Goal: Communication & Community: Answer question/provide support

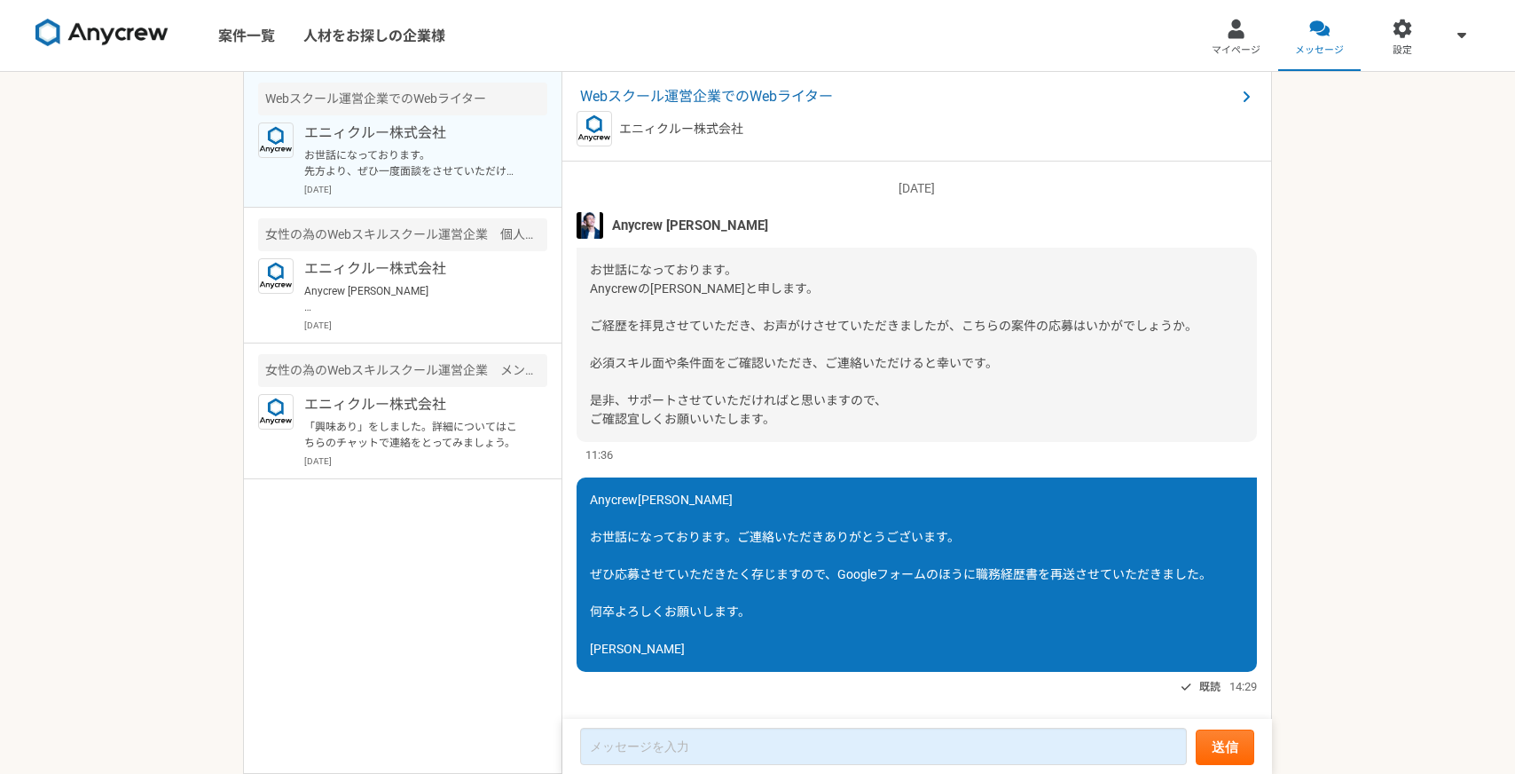
scroll to position [1570, 0]
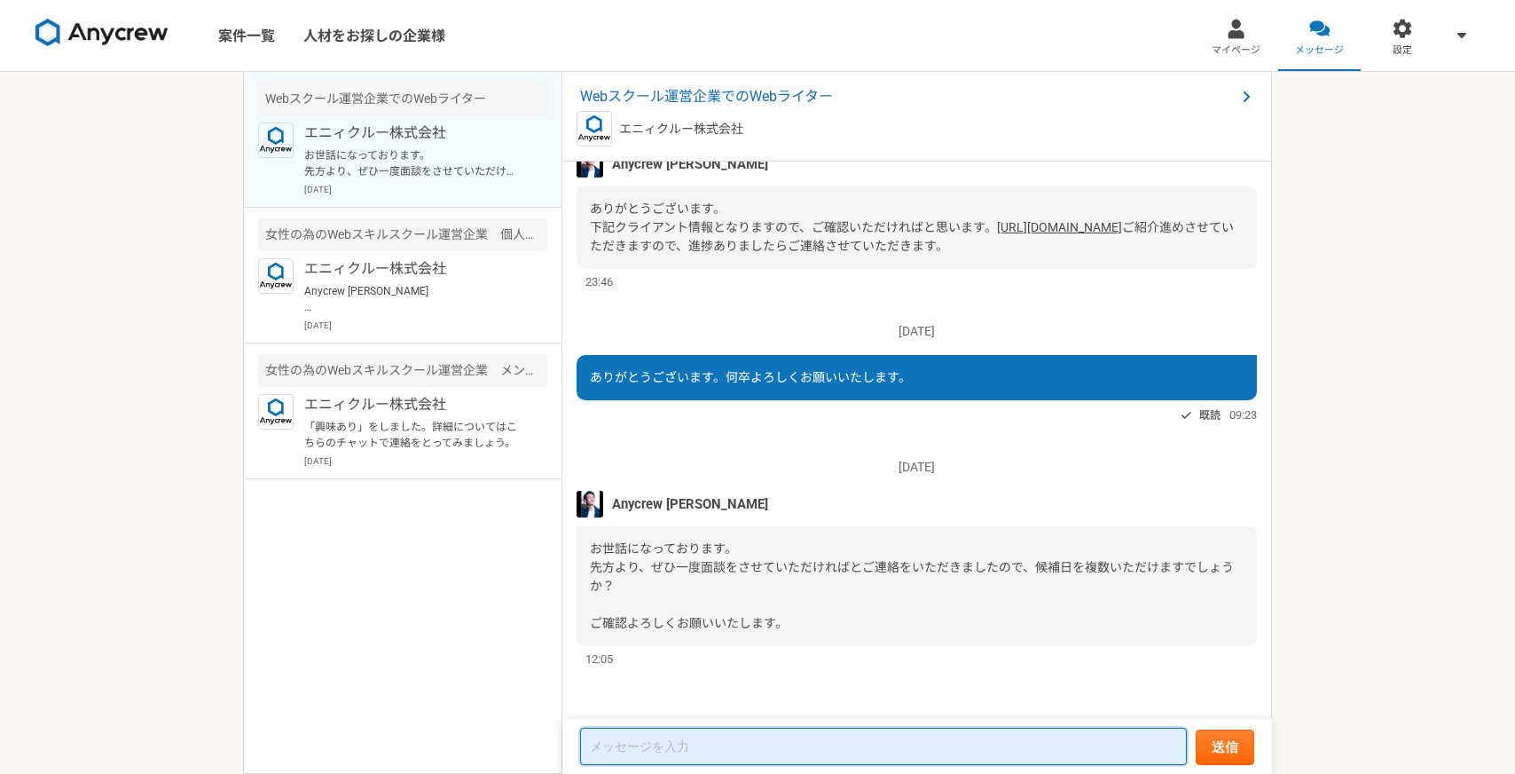
click at [619, 757] on textarea at bounding box center [883, 745] width 607 height 37
paste textarea "ご連絡いただきありがとうございます。 下記日程でしたら調整可能でございます。 何卒よろしくお願い申し上げます。 [DATE]〜[DATE]：10:00〜19:…"
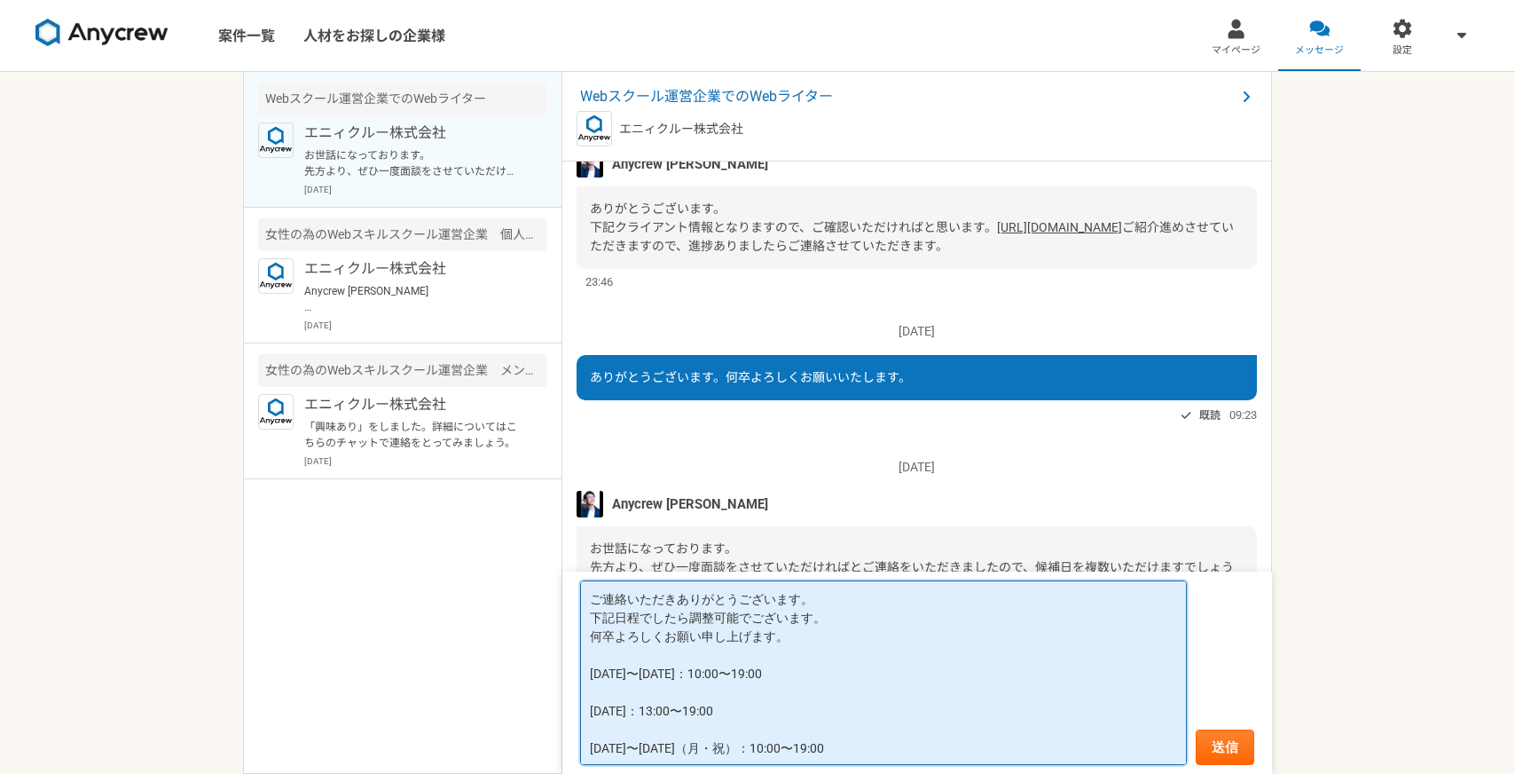
click at [643, 678] on textarea "ご連絡いただきありがとうございます。 下記日程でしたら調整可能でございます。 何卒よろしくお願い申し上げます。 [DATE]〜[DATE]：10:00〜19:…" at bounding box center [883, 672] width 607 height 185
click at [671, 711] on textarea "ご連絡いただきありがとうございます。 下記日程でしたら調整可能でございます。 何卒よろしくお願い申し上げます。 [DATE]〜[DATE]：10:00〜19:…" at bounding box center [883, 672] width 607 height 185
click at [619, 744] on textarea "ご連絡いただきありがとうございます。 下記日程でしたら調整可能でございます。 何卒よろしくお願い申し上げます。 [DATE]〜[DATE]：10:00〜19:…" at bounding box center [883, 672] width 607 height 185
click at [593, 639] on textarea "ご連絡いただきありがとうございます。 下記日程でしたら調整可能でございます。 何卒よろしくお願い申し上げます。 [DATE]〜[DATE]：10:00〜19:…" at bounding box center [883, 672] width 607 height 185
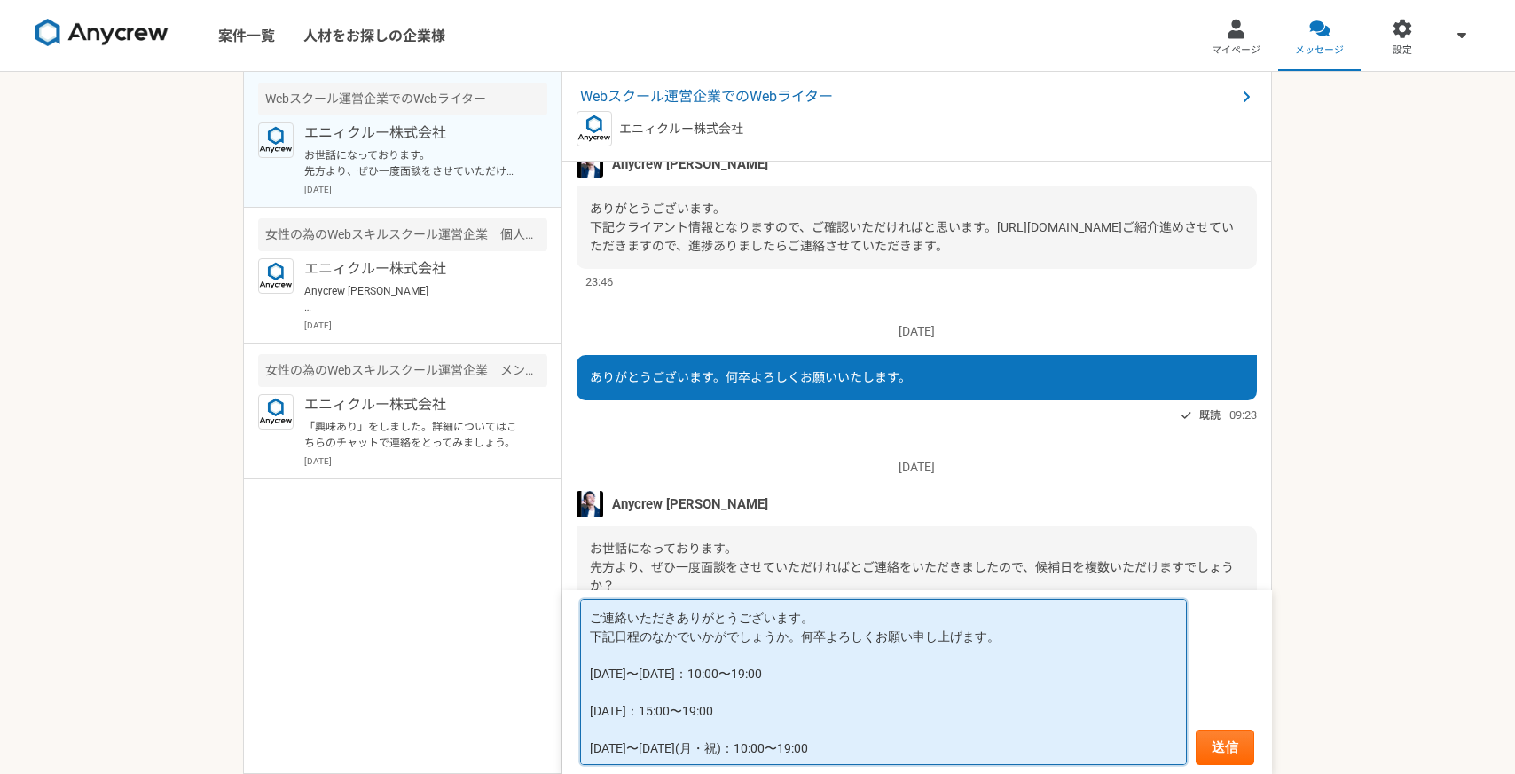
scroll to position [2, 0]
type textarea "ご連絡いただきありがとうございます。 下記日程のなかでいかがでしょうか。何卒よろしくお願い申し上げます。 [DATE]〜[DATE]：10:00〜19:00 …"
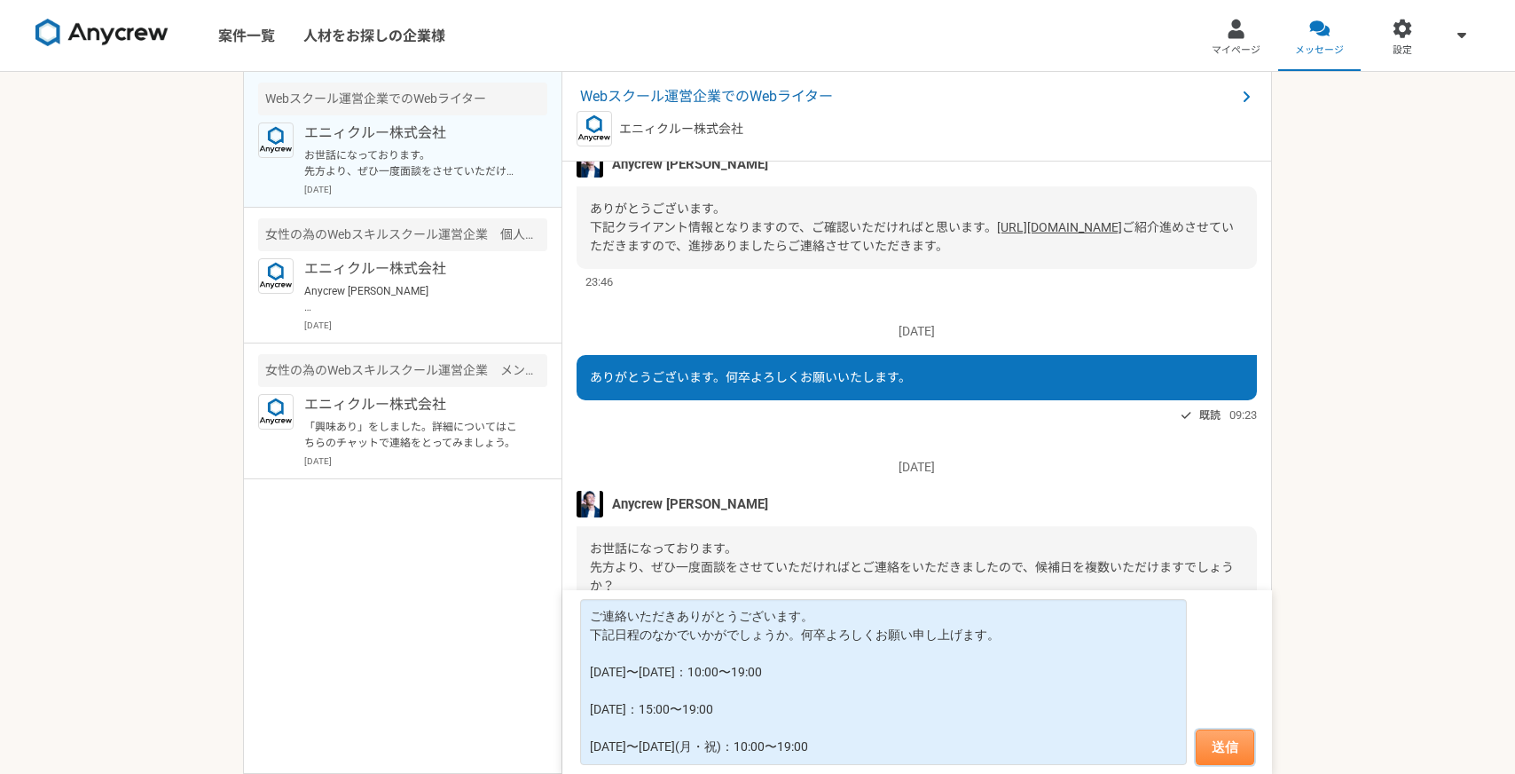
click at [1215, 745] on button "送信" at bounding box center [1225, 746] width 59 height 35
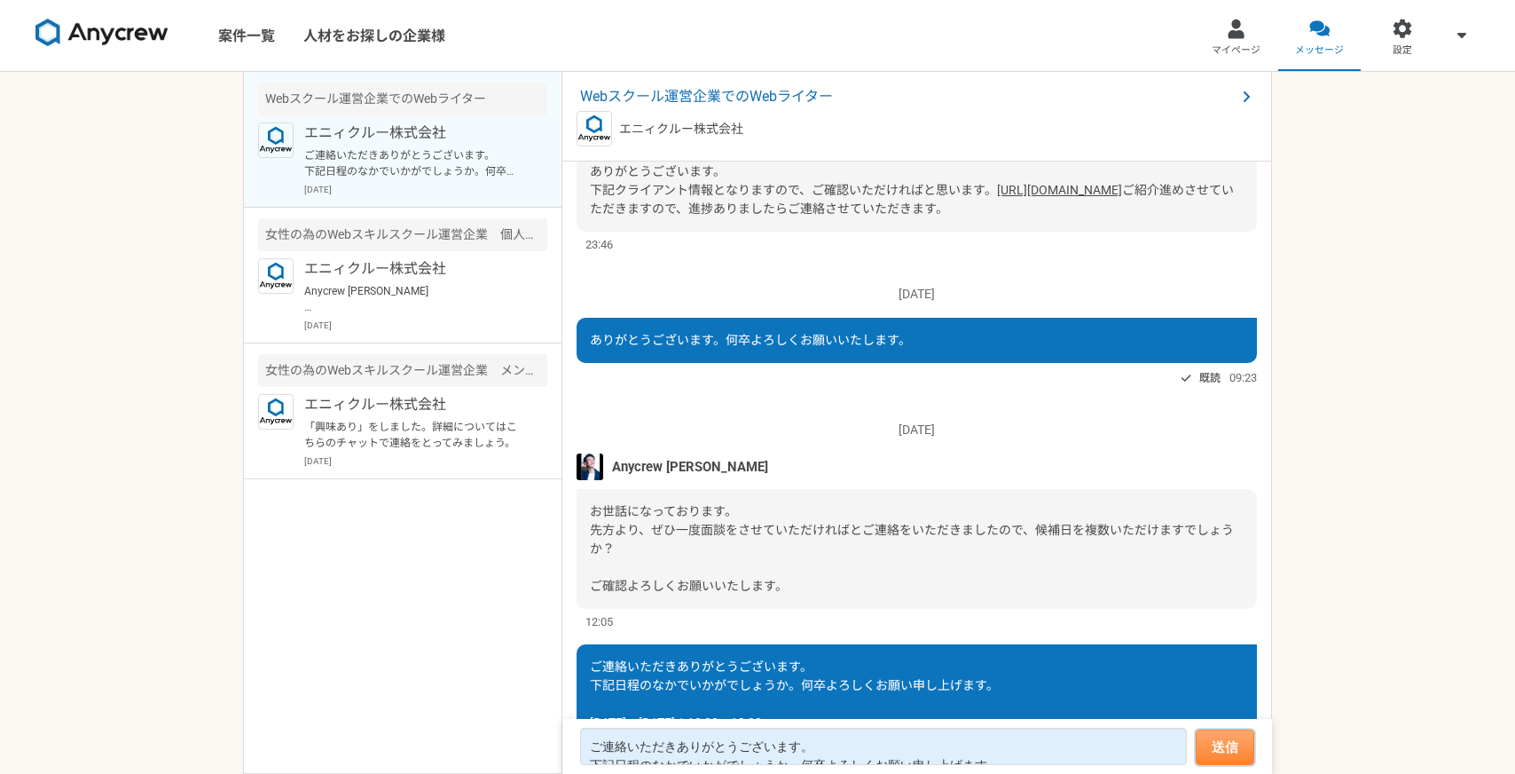
scroll to position [1781, 0]
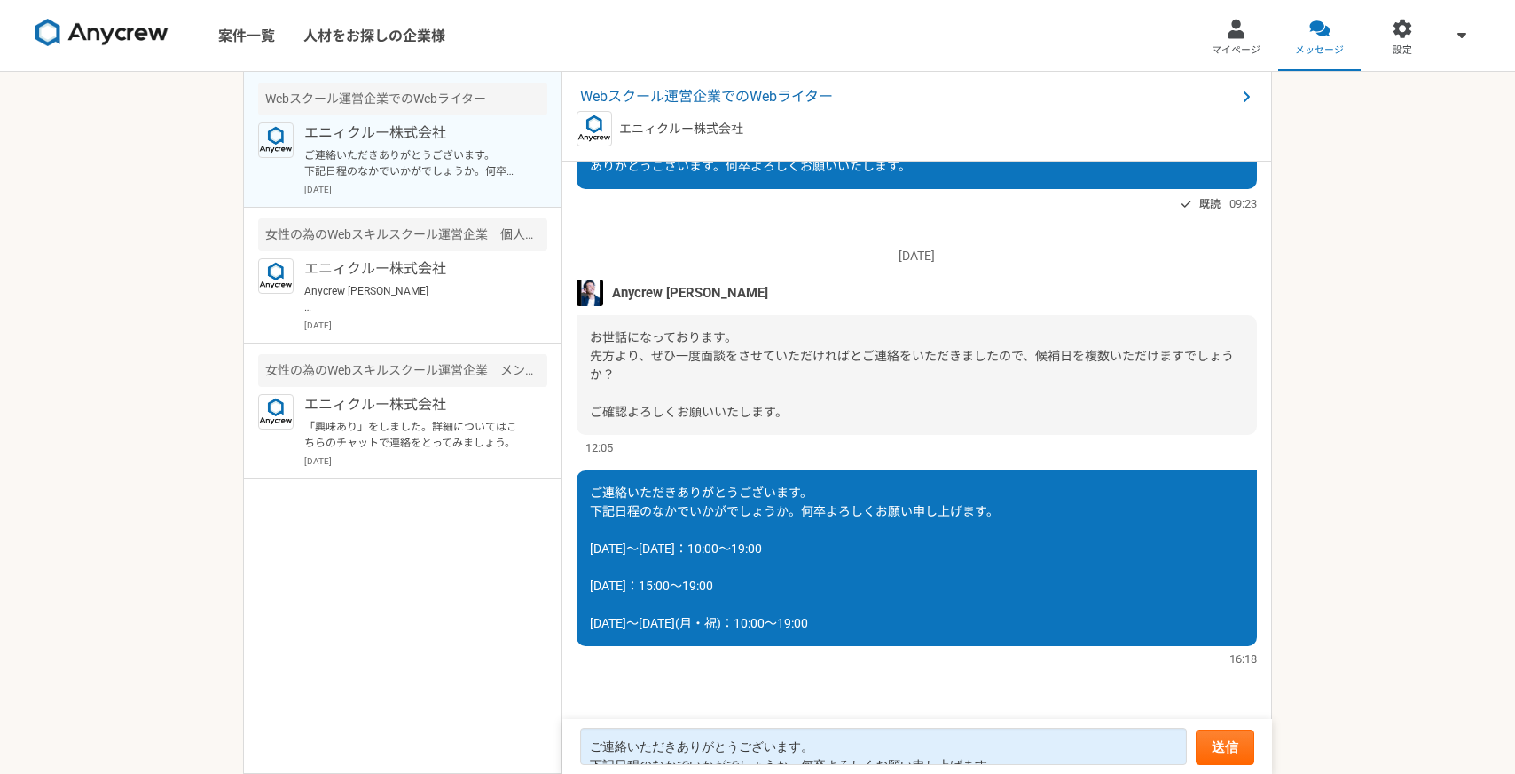
drag, startPoint x: 587, startPoint y: 551, endPoint x: 859, endPoint y: 615, distance: 278.9
click at [859, 615] on div "ご連絡いただきありがとうございます。 下記日程のなかでいかがでしょうか。何卒よろしくお願い申し上げます。 [DATE]〜[DATE]：10:00〜19:00 …" at bounding box center [917, 558] width 680 height 176
copy span "[DATE]〜[DATE]：10:00〜19:00 [DATE]：15:00〜19:00 [DATE]〜[DATE](月・祝)：10:00〜19:00"
click at [591, 46] on nav "案件一覧 人材をお探しの企業様 マイページ メッセージ 設定" at bounding box center [757, 35] width 1515 height 71
